Goal: Task Accomplishment & Management: Use online tool/utility

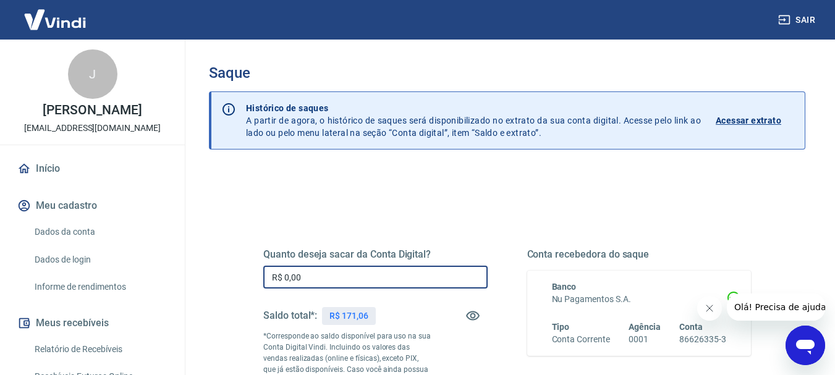
click at [358, 273] on input "R$ 0,00" at bounding box center [375, 277] width 224 height 23
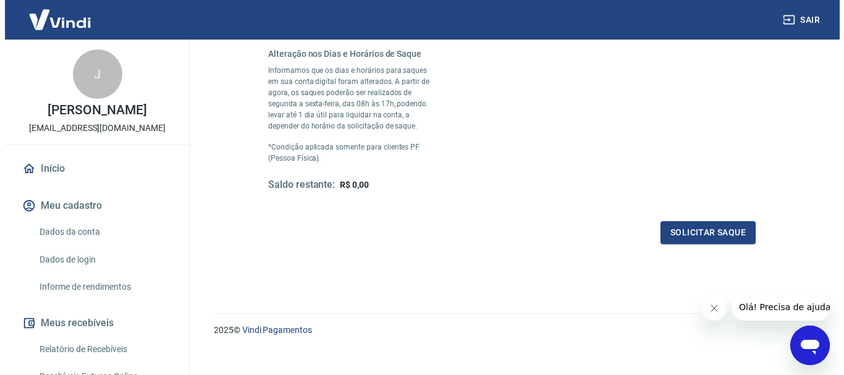
scroll to position [371, 0]
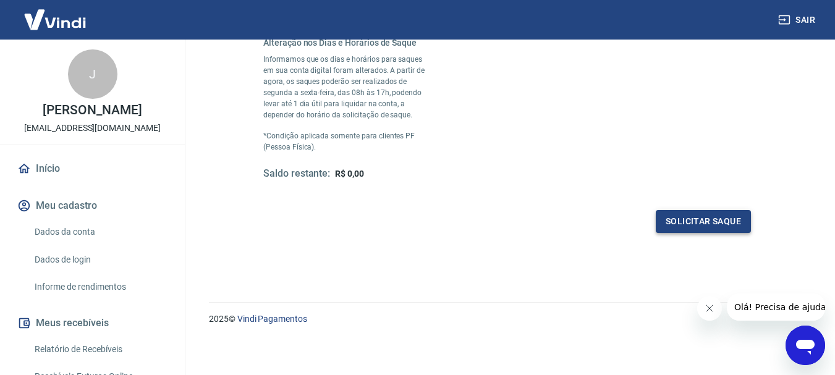
type input "R$ 171,06"
click at [714, 219] on button "Solicitar saque" at bounding box center [703, 221] width 95 height 23
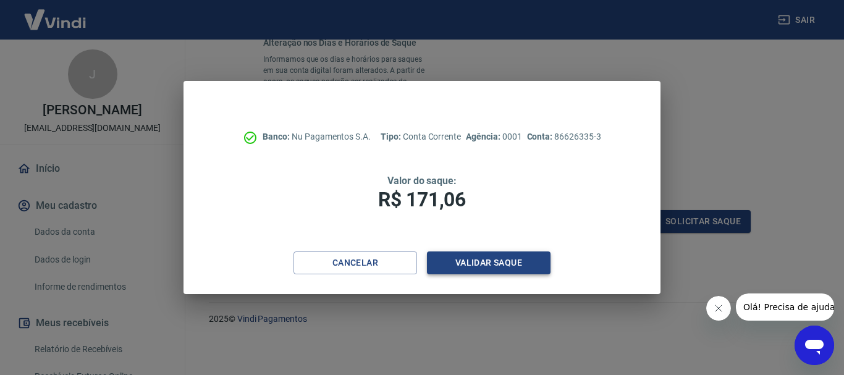
click at [479, 264] on button "Validar saque" at bounding box center [489, 263] width 124 height 23
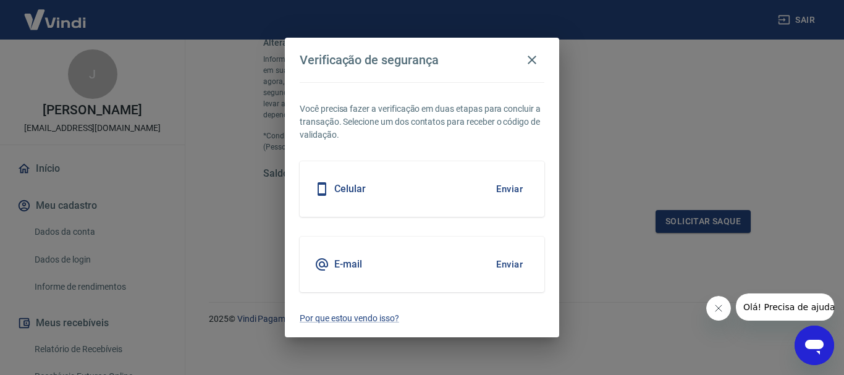
click at [507, 189] on button "Enviar" at bounding box center [509, 189] width 40 height 26
